Goal: Transaction & Acquisition: Purchase product/service

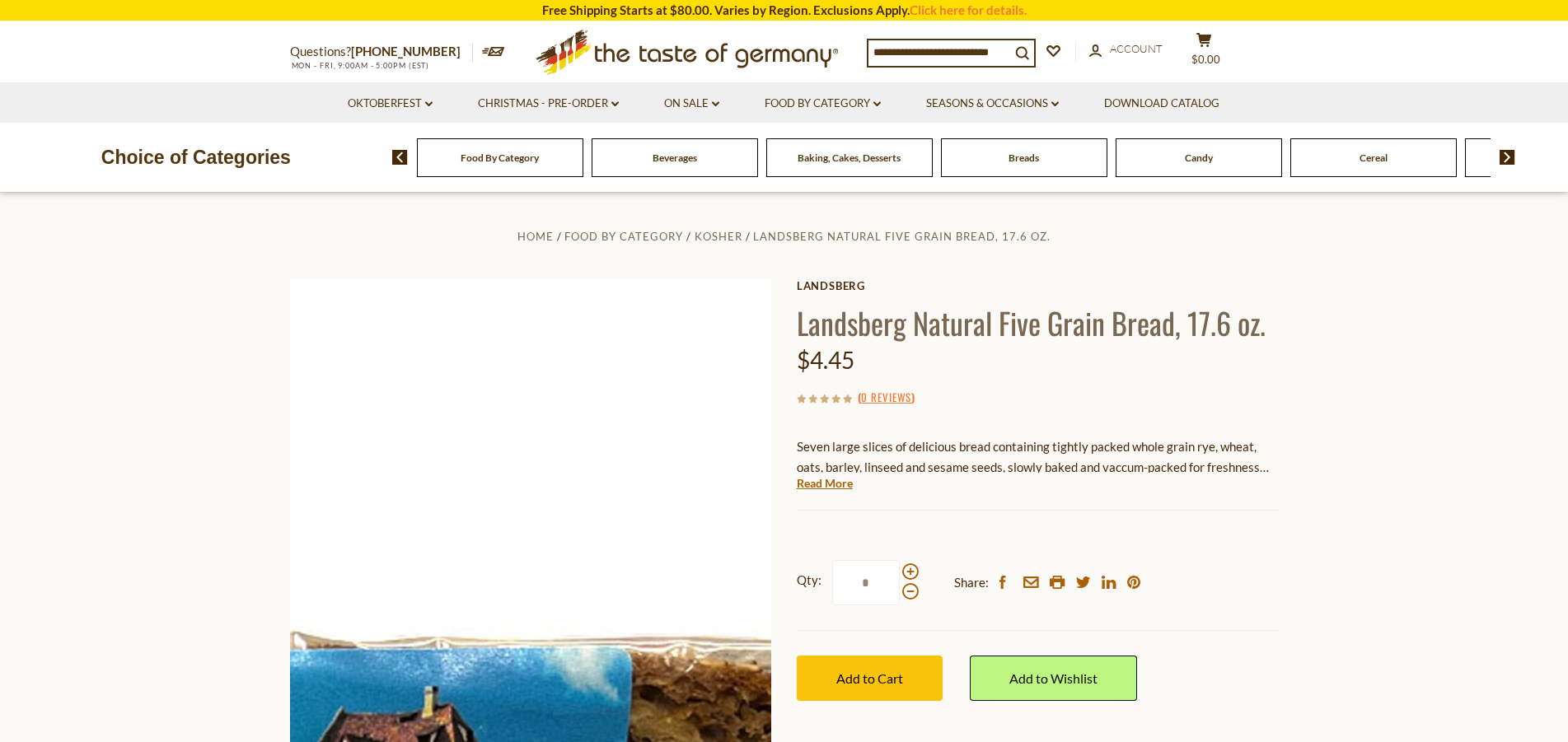
scroll to position [99, 0]
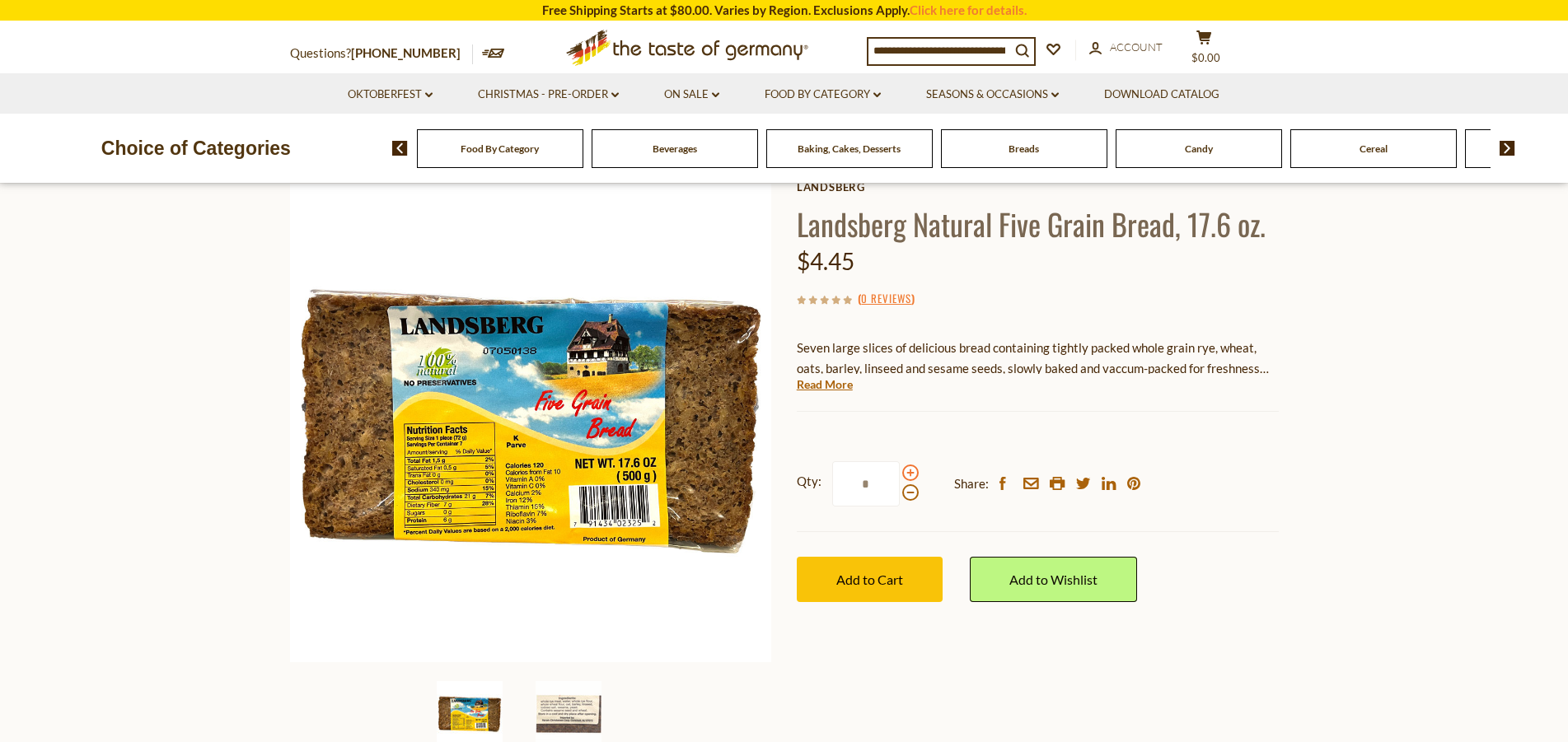
click at [907, 471] on span at bounding box center [910, 472] width 16 height 16
click at [900, 471] on input "*" at bounding box center [866, 484] width 68 height 46
click at [907, 471] on span at bounding box center [910, 472] width 16 height 16
click at [900, 471] on input "*" at bounding box center [866, 484] width 68 height 46
click at [907, 471] on span at bounding box center [910, 472] width 16 height 16
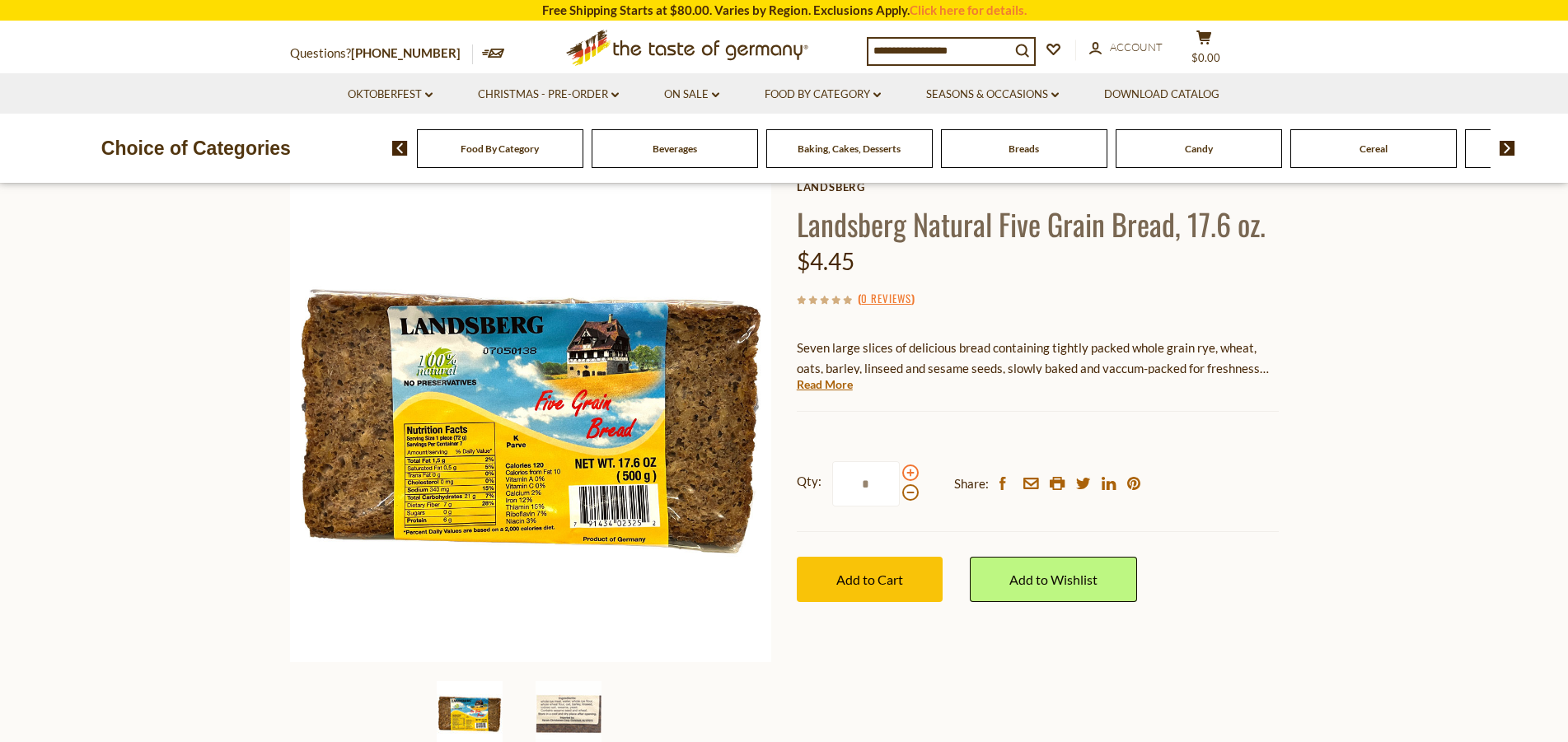
click at [900, 471] on input "*" at bounding box center [866, 484] width 68 height 46
click at [907, 471] on span at bounding box center [910, 472] width 16 height 16
click at [900, 471] on input "*" at bounding box center [866, 484] width 68 height 46
click at [907, 471] on span at bounding box center [910, 472] width 16 height 16
click at [900, 471] on input "*" at bounding box center [866, 484] width 68 height 46
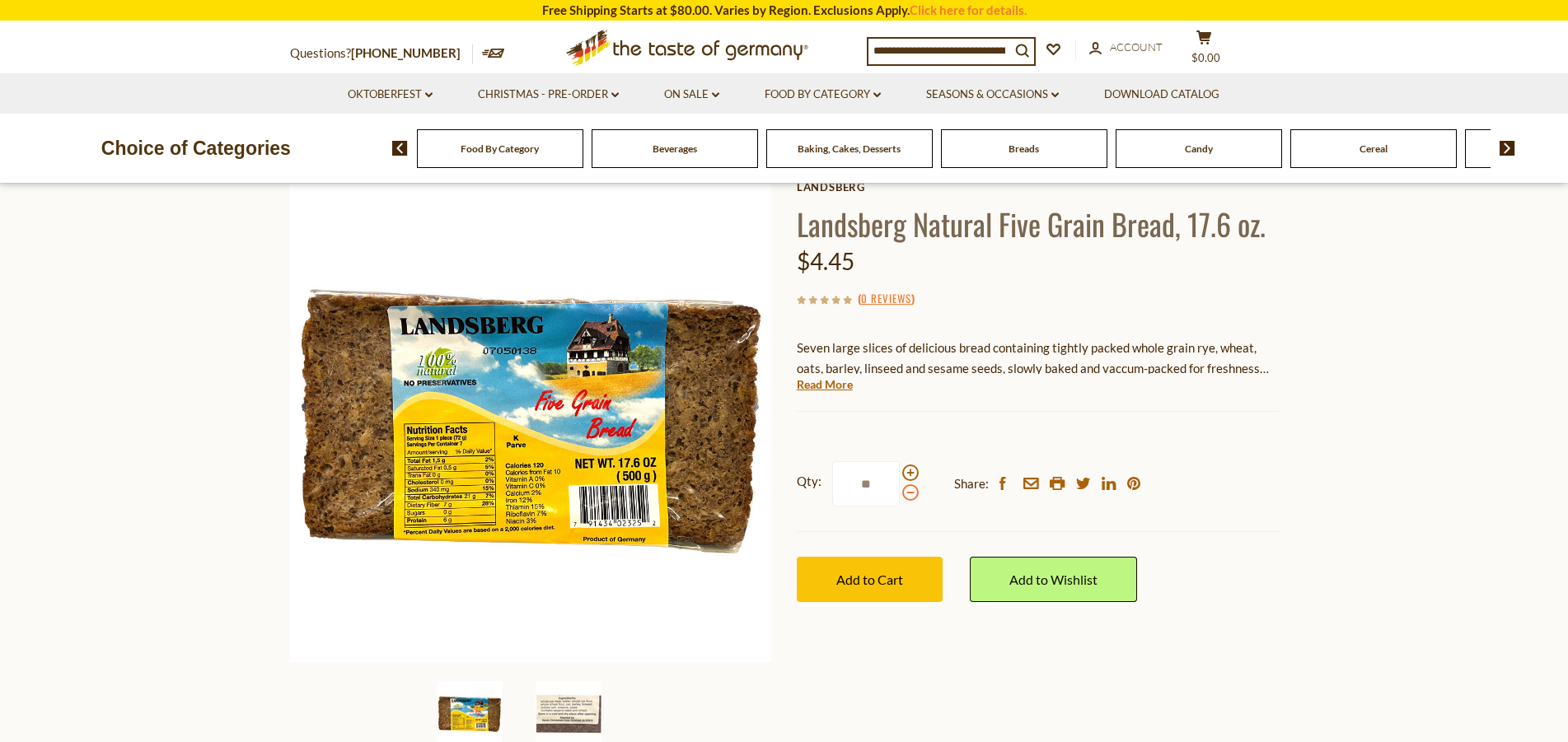
click at [909, 490] on span at bounding box center [910, 492] width 16 height 16
click at [900, 490] on input "**" at bounding box center [866, 484] width 68 height 46
click at [910, 475] on span at bounding box center [910, 472] width 16 height 16
click at [900, 475] on input "*" at bounding box center [866, 484] width 68 height 46
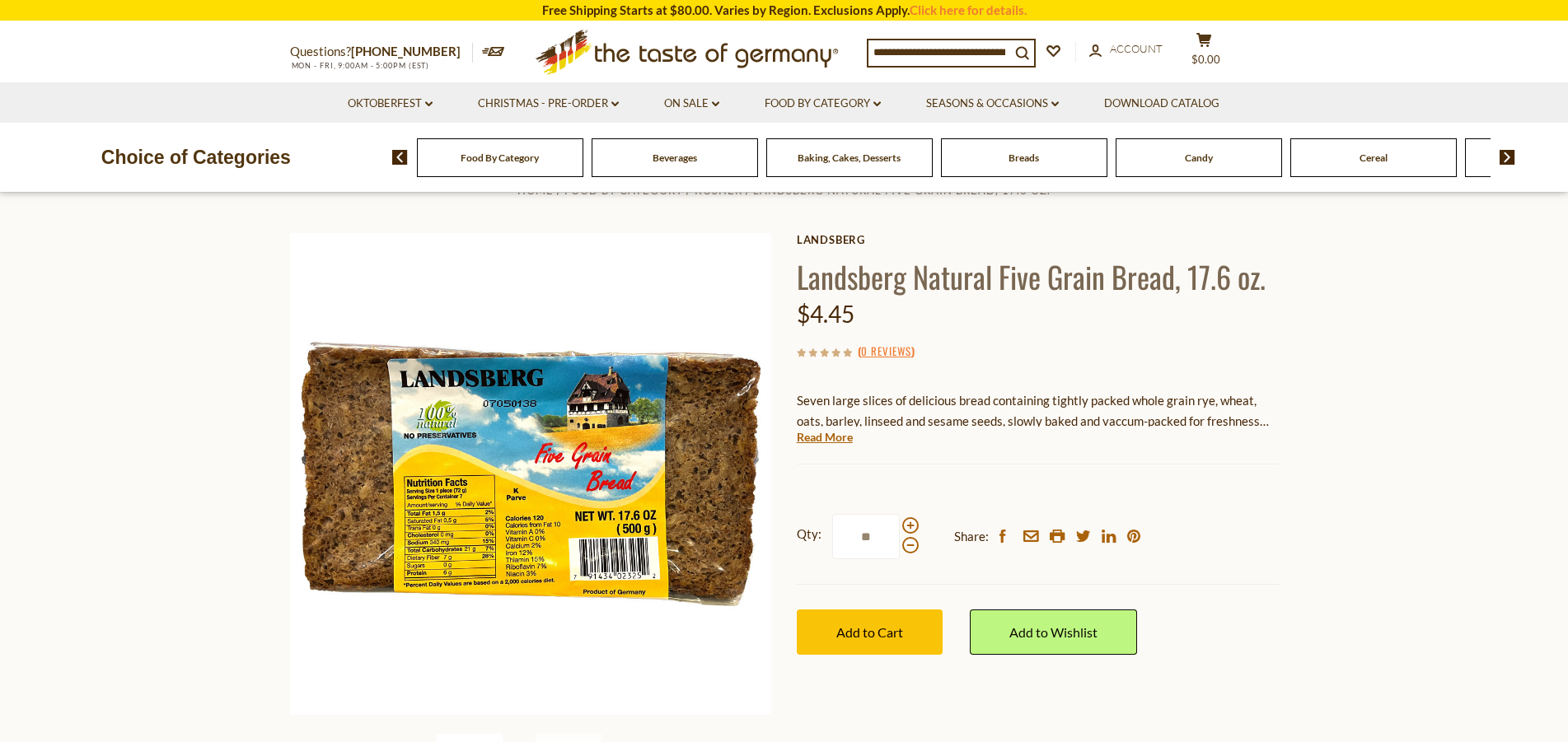
scroll to position [0, 0]
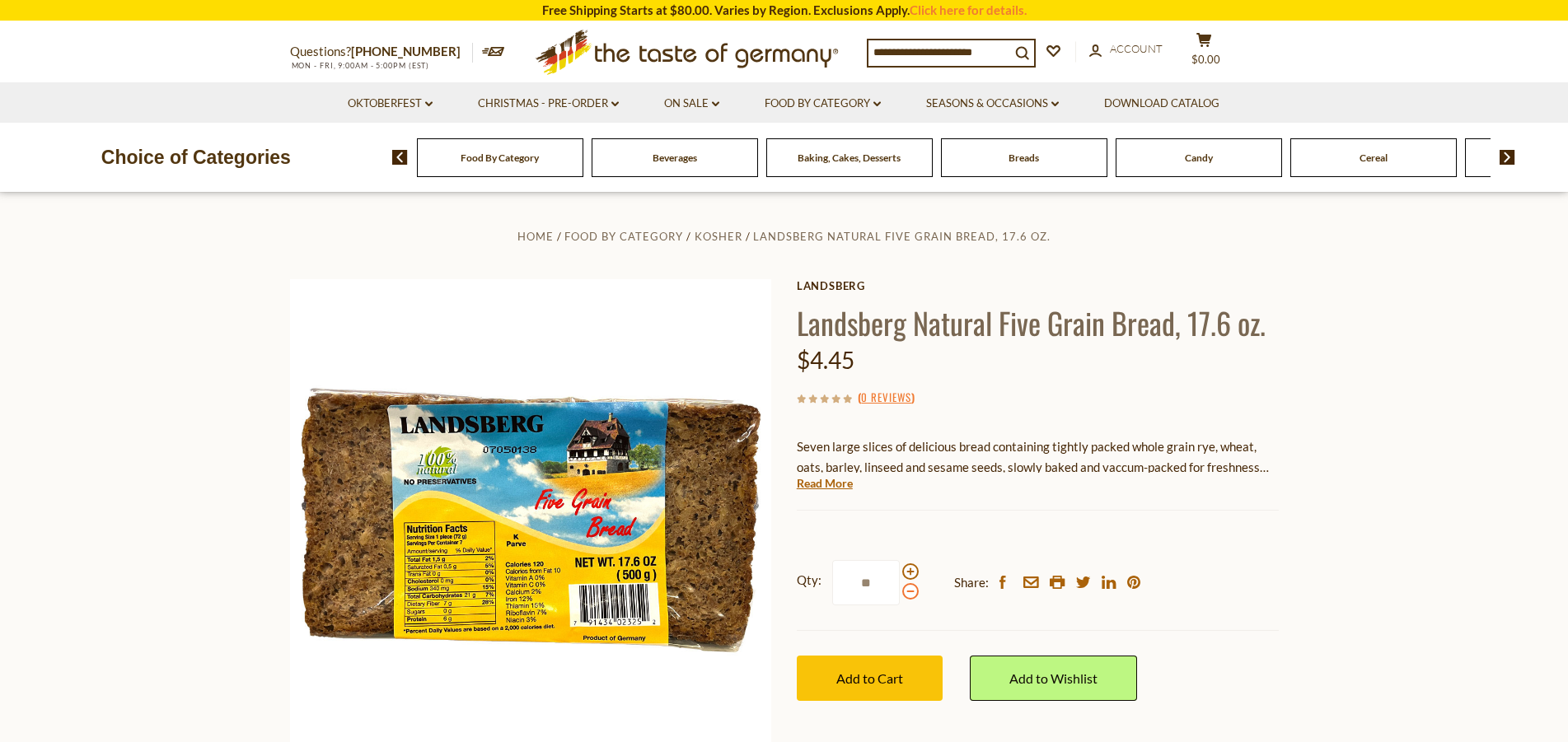
click at [909, 593] on span at bounding box center [910, 591] width 16 height 16
click at [900, 593] on input "**" at bounding box center [866, 582] width 68 height 46
click at [908, 569] on span at bounding box center [910, 571] width 16 height 16
click at [900, 569] on input "*" at bounding box center [866, 582] width 68 height 46
click at [856, 681] on span "Add to Cart" at bounding box center [869, 678] width 67 height 15
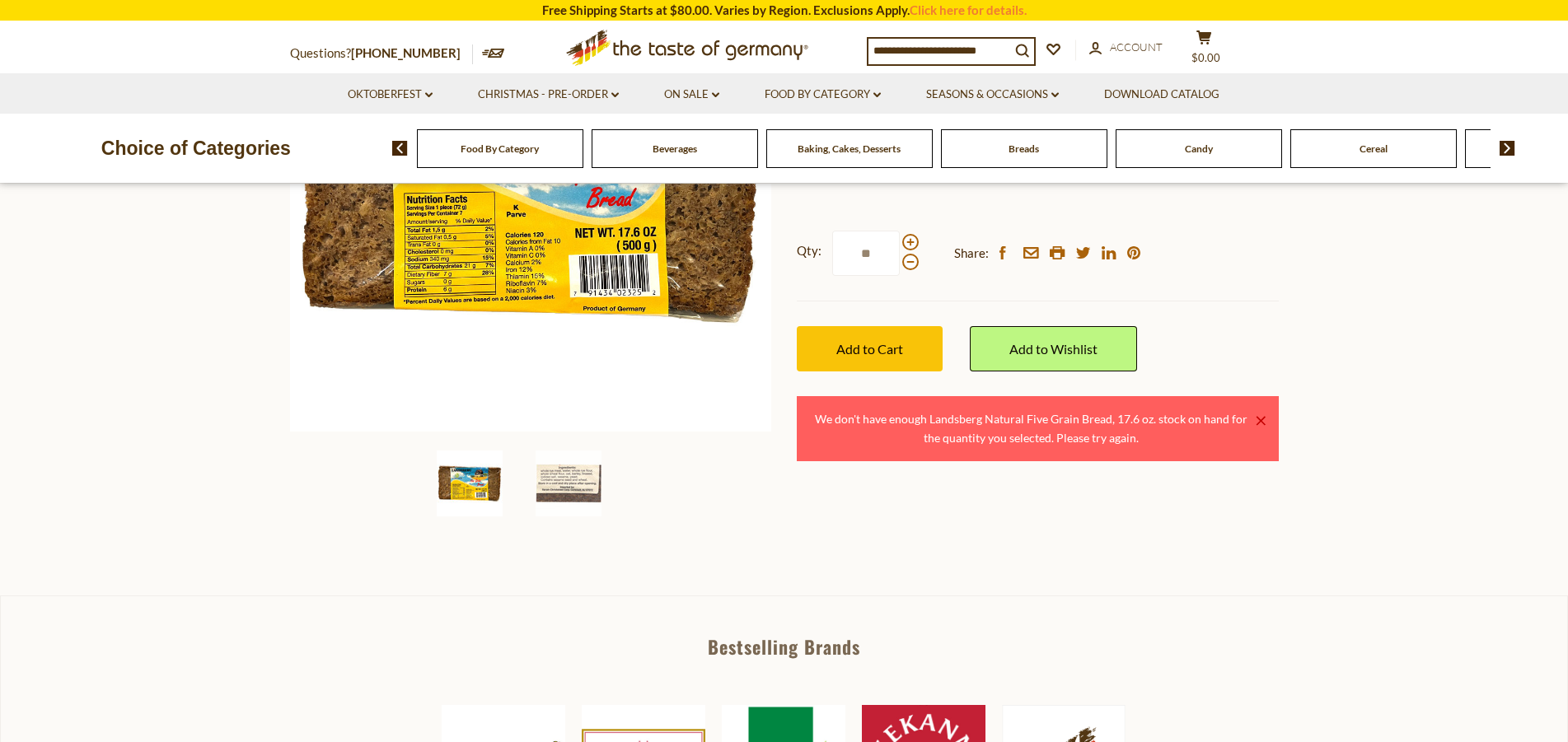
scroll to position [296, 0]
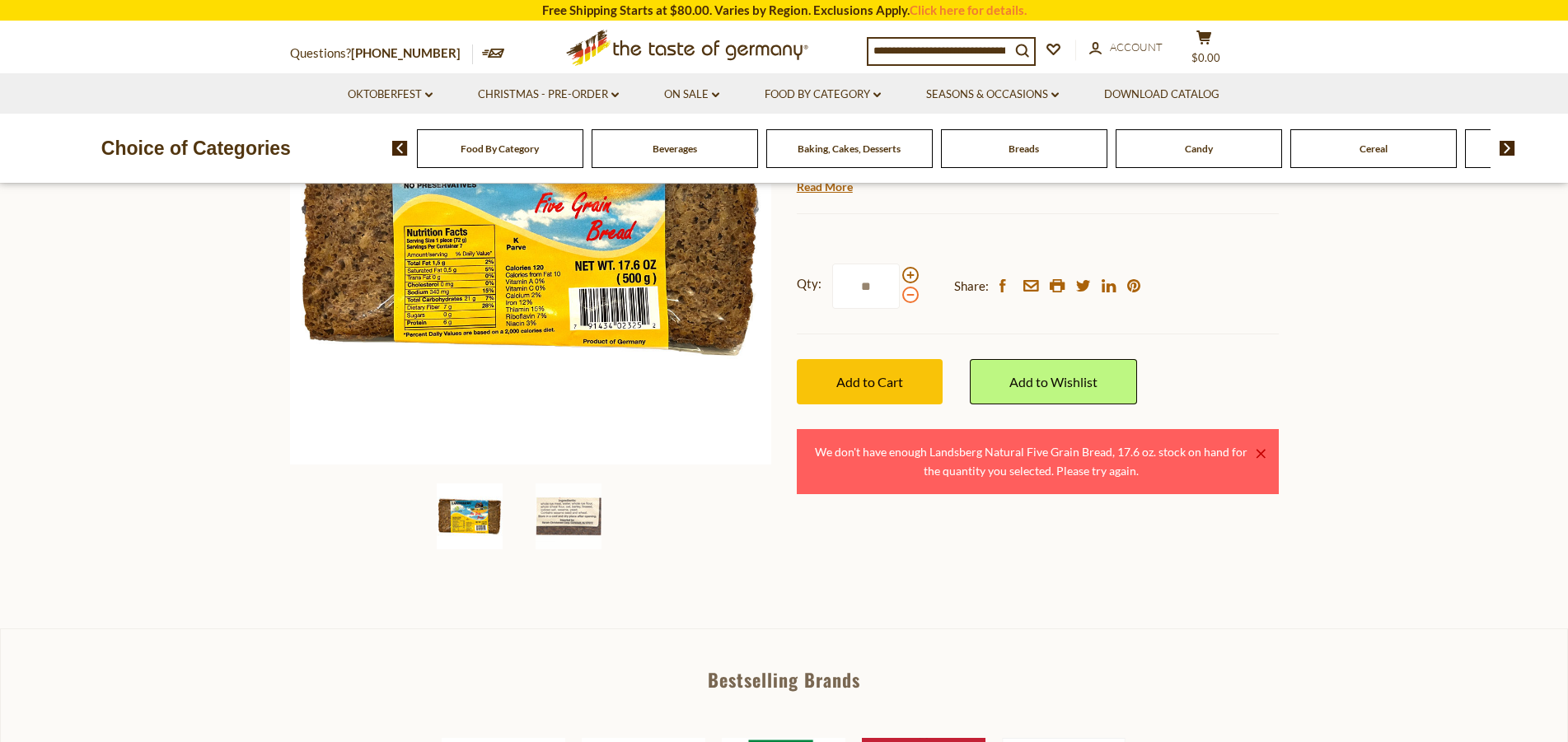
click at [909, 294] on span at bounding box center [910, 295] width 16 height 16
click at [900, 294] on input "**" at bounding box center [866, 286] width 68 height 46
click at [894, 378] on span "Add to Cart" at bounding box center [869, 381] width 67 height 15
click at [912, 287] on div at bounding box center [910, 285] width 16 height 36
click at [900, 287] on input "*" at bounding box center [866, 286] width 68 height 46
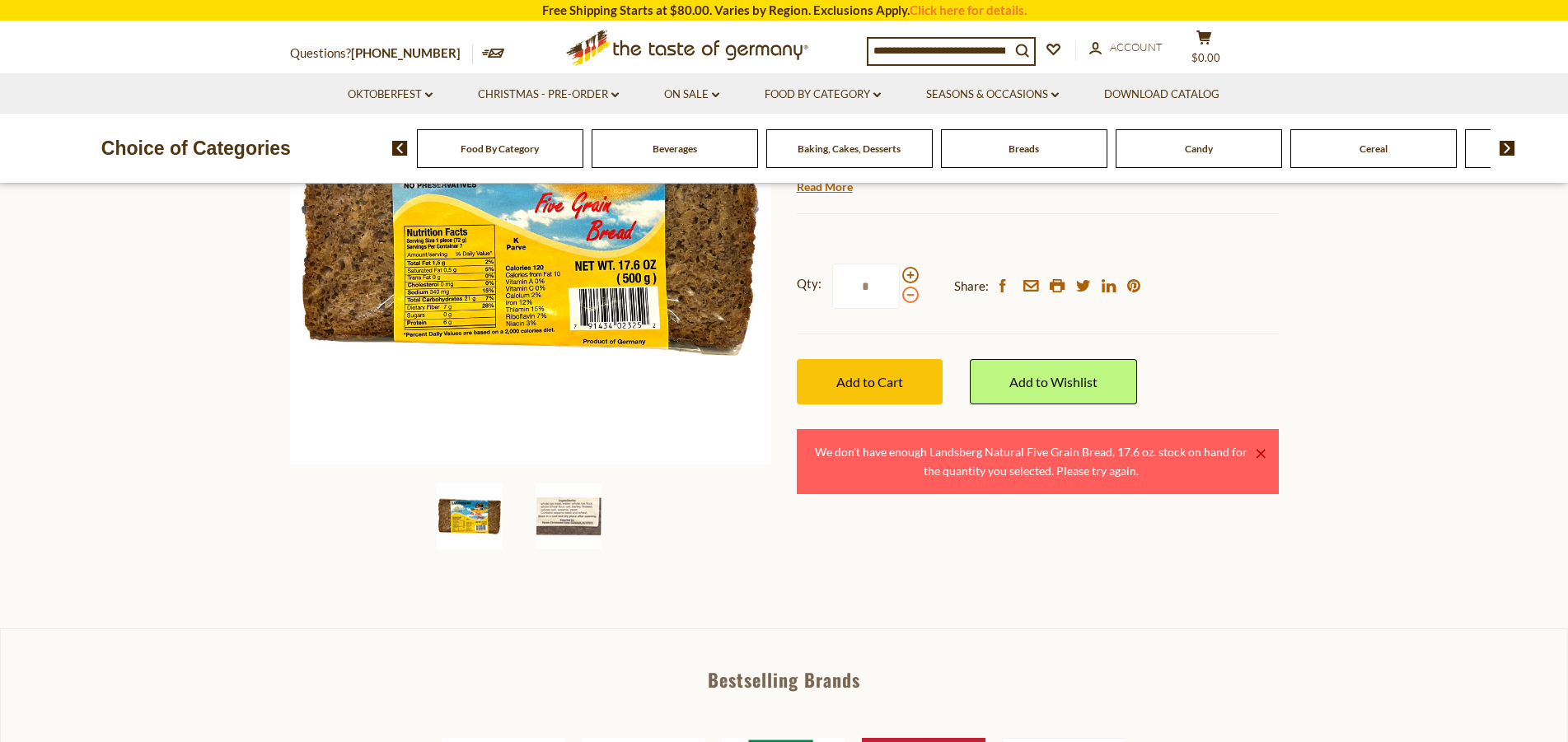
click at [910, 295] on span at bounding box center [910, 295] width 16 height 16
click at [900, 295] on input "*" at bounding box center [866, 286] width 68 height 46
click at [878, 368] on button "Add to Cart" at bounding box center [869, 381] width 146 height 46
click at [911, 293] on span at bounding box center [910, 295] width 16 height 16
click at [900, 293] on input "*" at bounding box center [866, 286] width 68 height 46
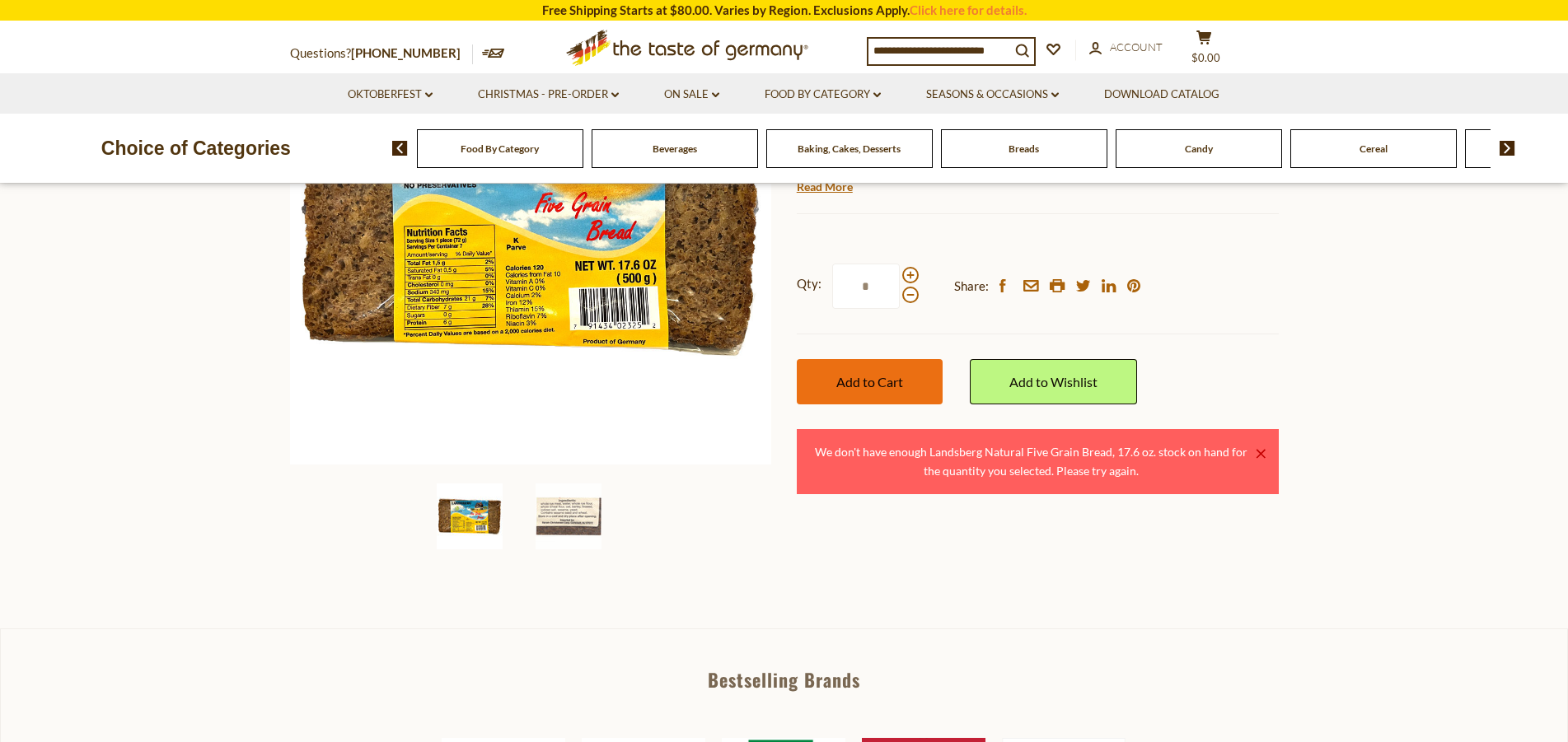
click at [882, 368] on button "Add to Cart" at bounding box center [869, 381] width 146 height 46
click at [912, 289] on span at bounding box center [910, 295] width 16 height 16
click at [900, 289] on input "*" at bounding box center [866, 286] width 68 height 46
type input "*"
click at [892, 371] on button "Add to Cart" at bounding box center [869, 381] width 146 height 46
